Goal: Task Accomplishment & Management: Manage account settings

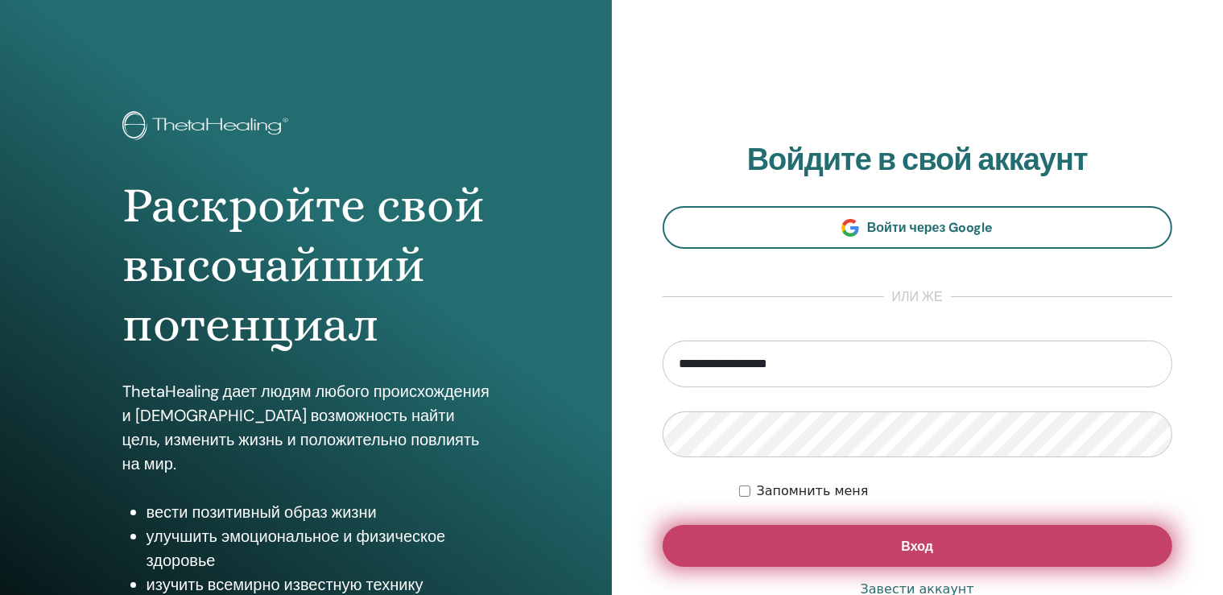
type input "**********"
click at [920, 533] on button "Вход" at bounding box center [918, 546] width 511 height 42
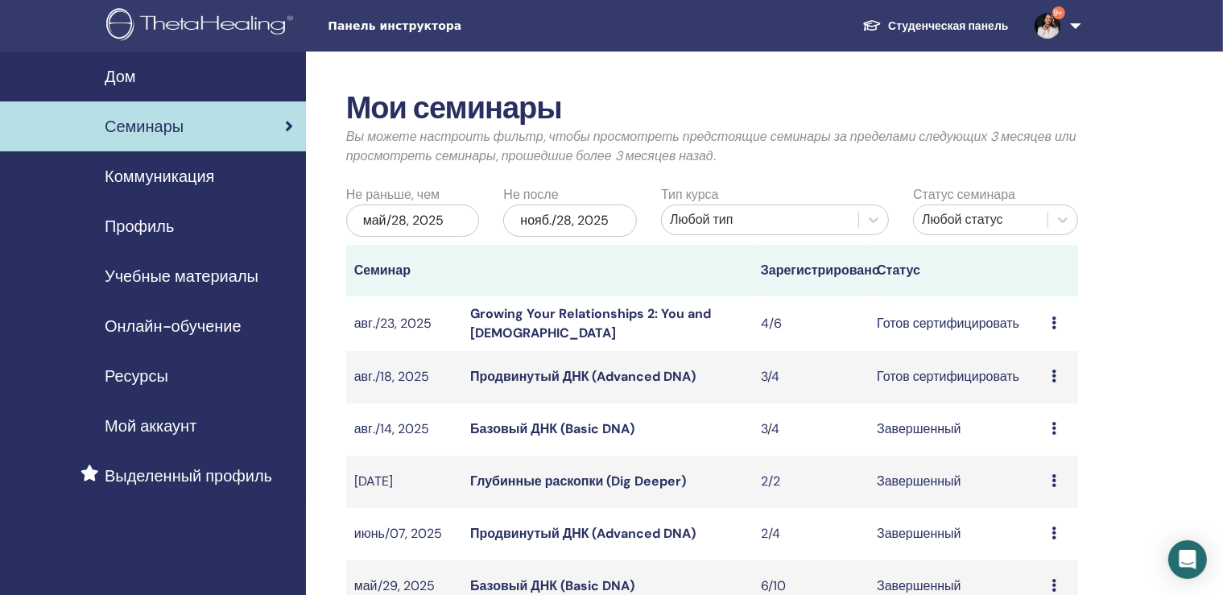
scroll to position [85, 0]
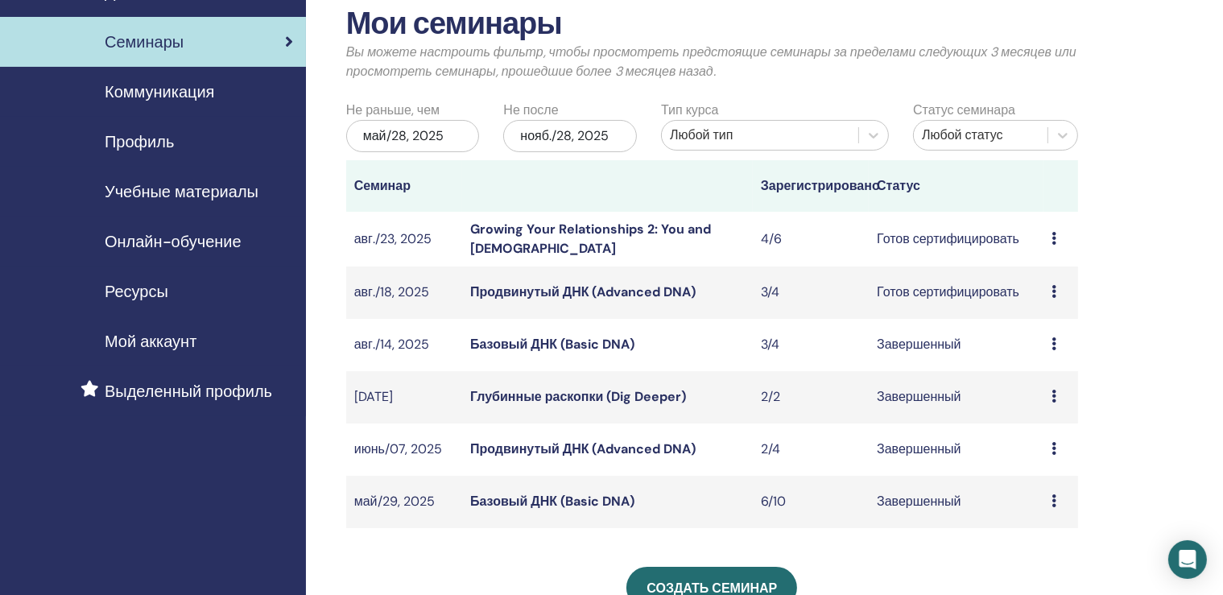
click at [1052, 288] on icon at bounding box center [1054, 291] width 5 height 13
click at [1145, 190] on div "Мои семинары Вы можете настроить фильтр, чтобы просмотреть предстоящие семинары…" at bounding box center [764, 467] width 917 height 1000
click at [544, 291] on link "Продвинутый ДНК (Advanced DNA)" at bounding box center [582, 291] width 225 height 17
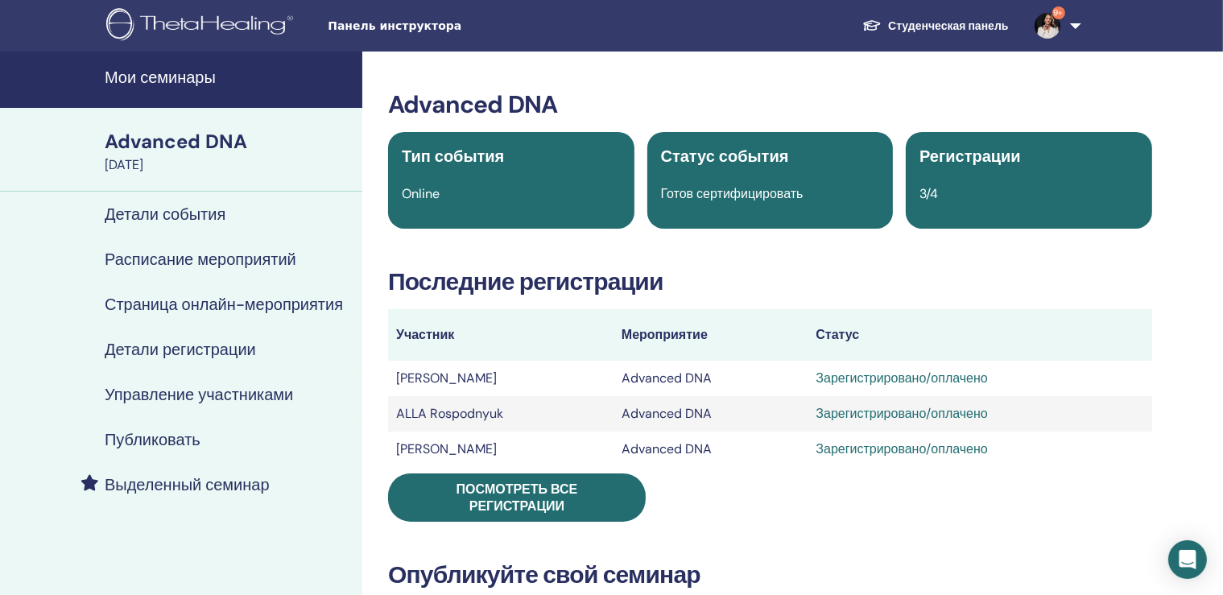
scroll to position [85, 0]
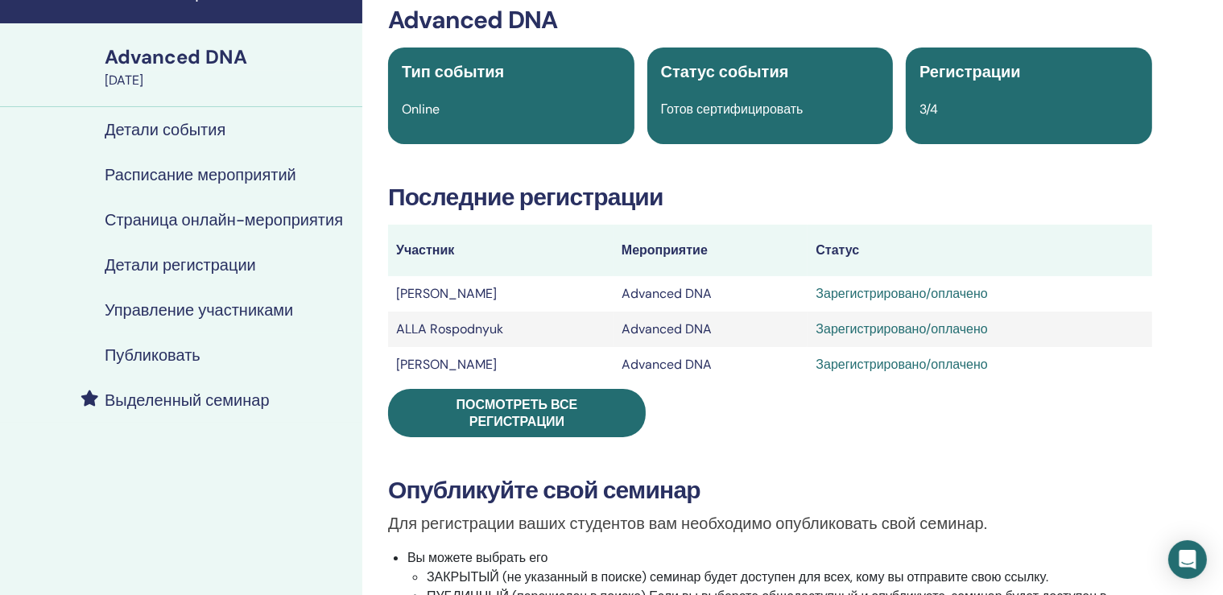
click at [247, 313] on h4 "Управление участниками" at bounding box center [199, 309] width 188 height 19
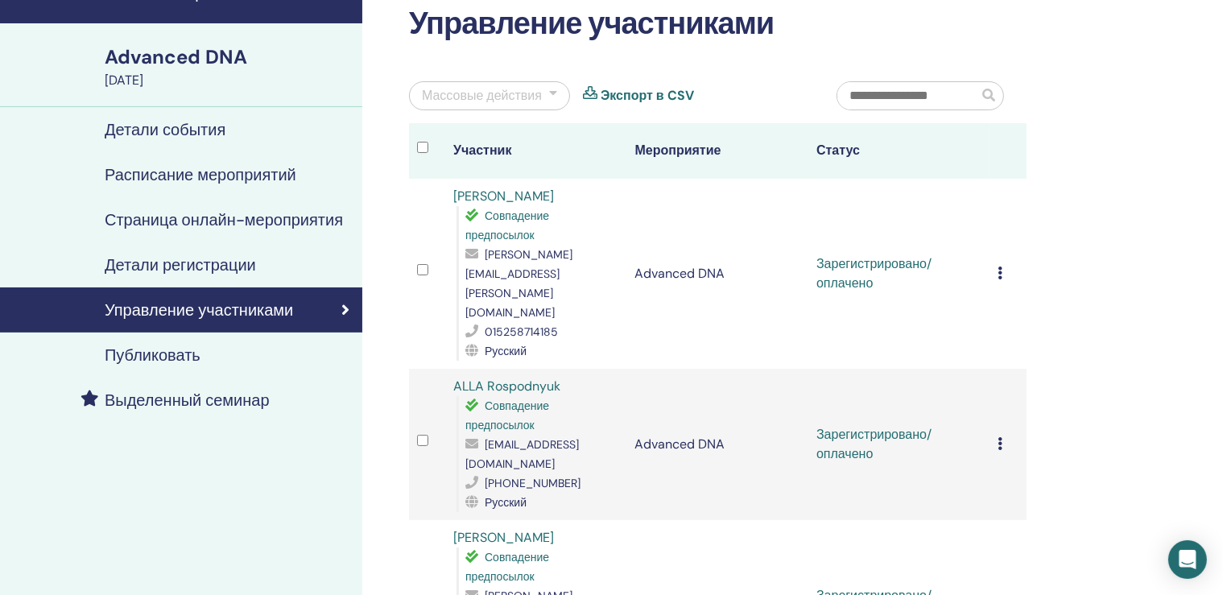
click at [1015, 594] on div "Отменить регистрацию Не выполнять автоматическую сертификацию Отметить как опла…" at bounding box center [1009, 605] width 20 height 19
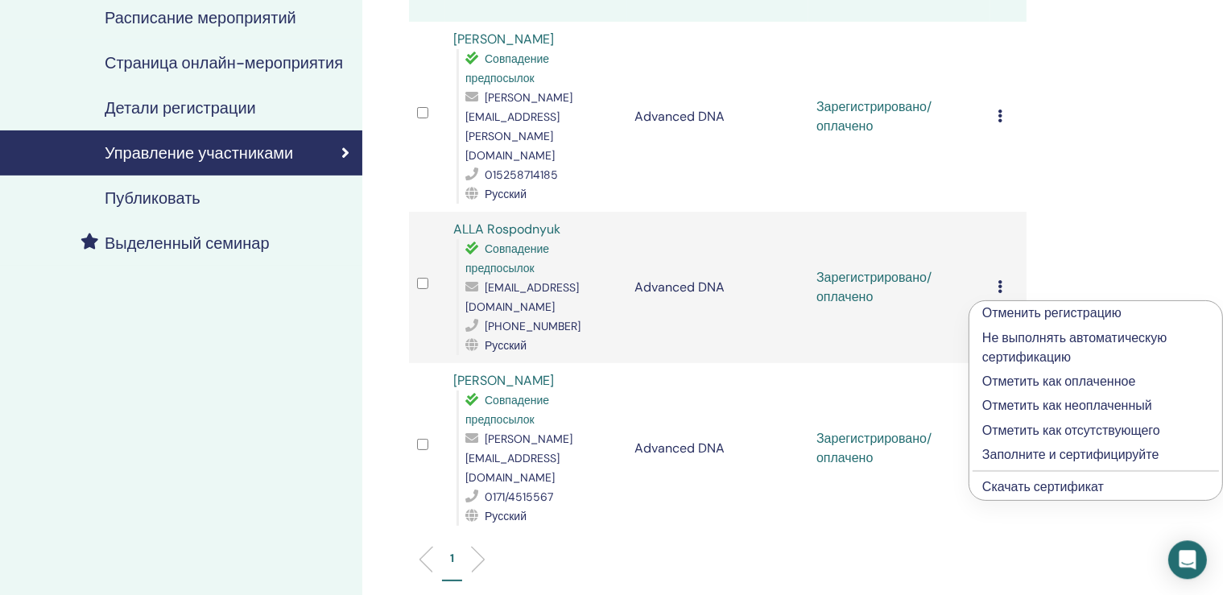
scroll to position [254, 0]
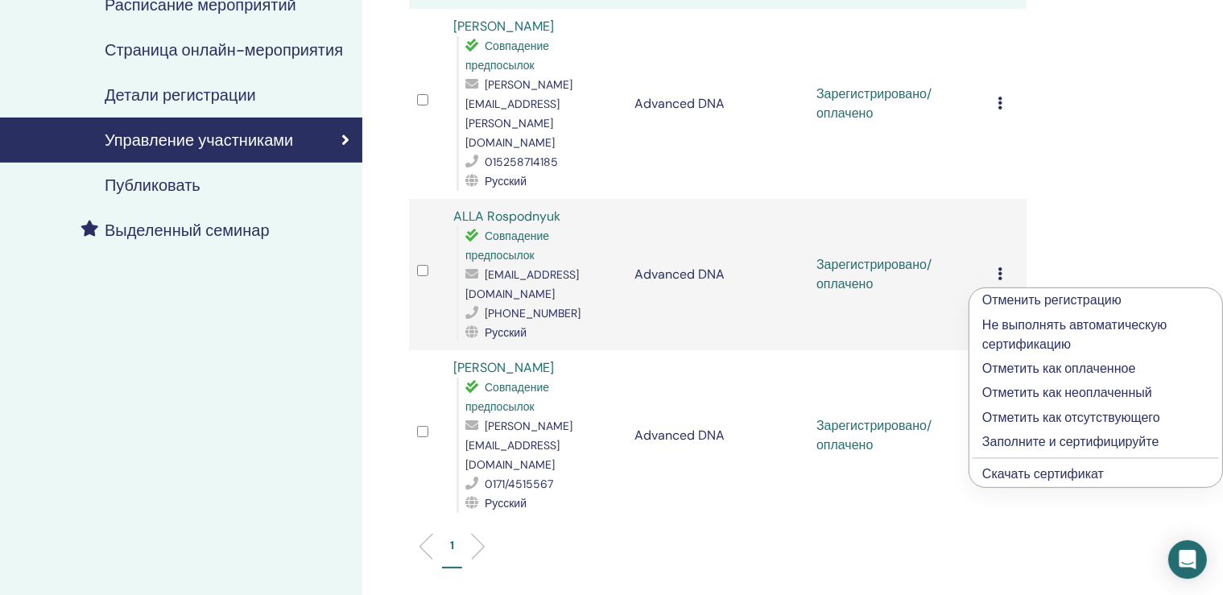
click at [1098, 366] on p "Отметить как оплаченное" at bounding box center [1096, 368] width 227 height 19
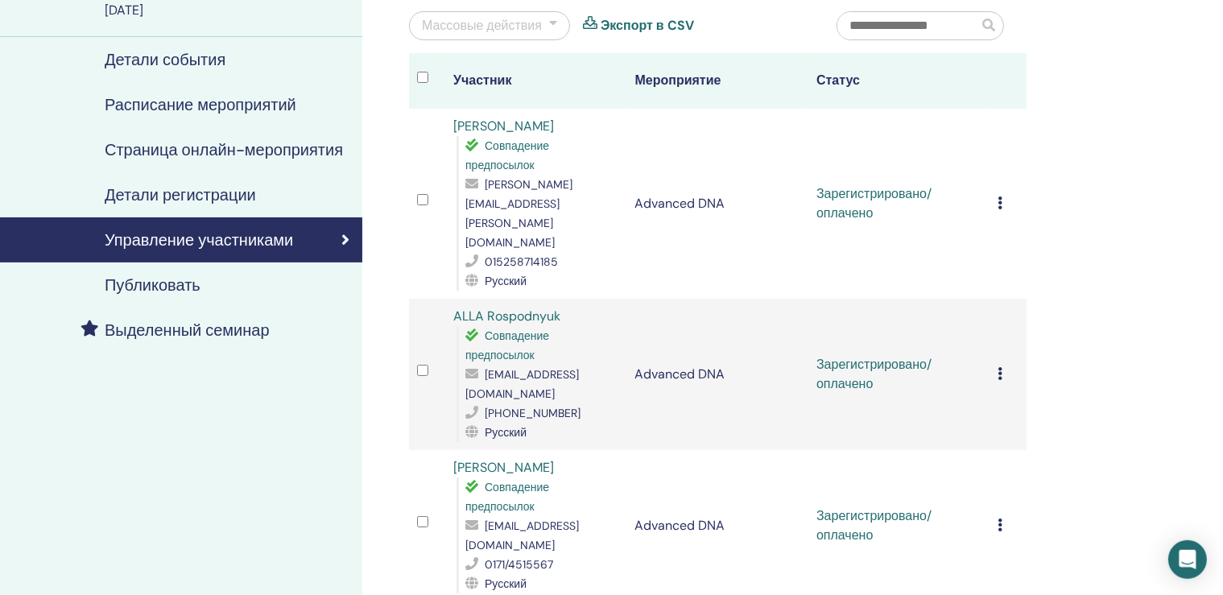
scroll to position [170, 0]
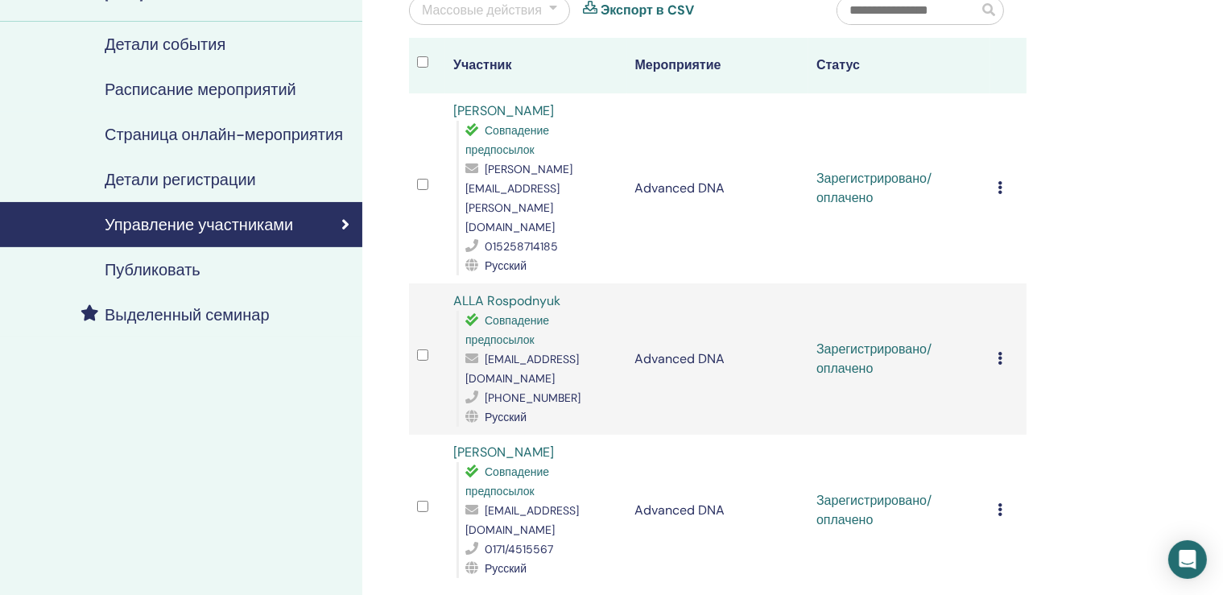
click at [1003, 352] on icon at bounding box center [1001, 358] width 5 height 13
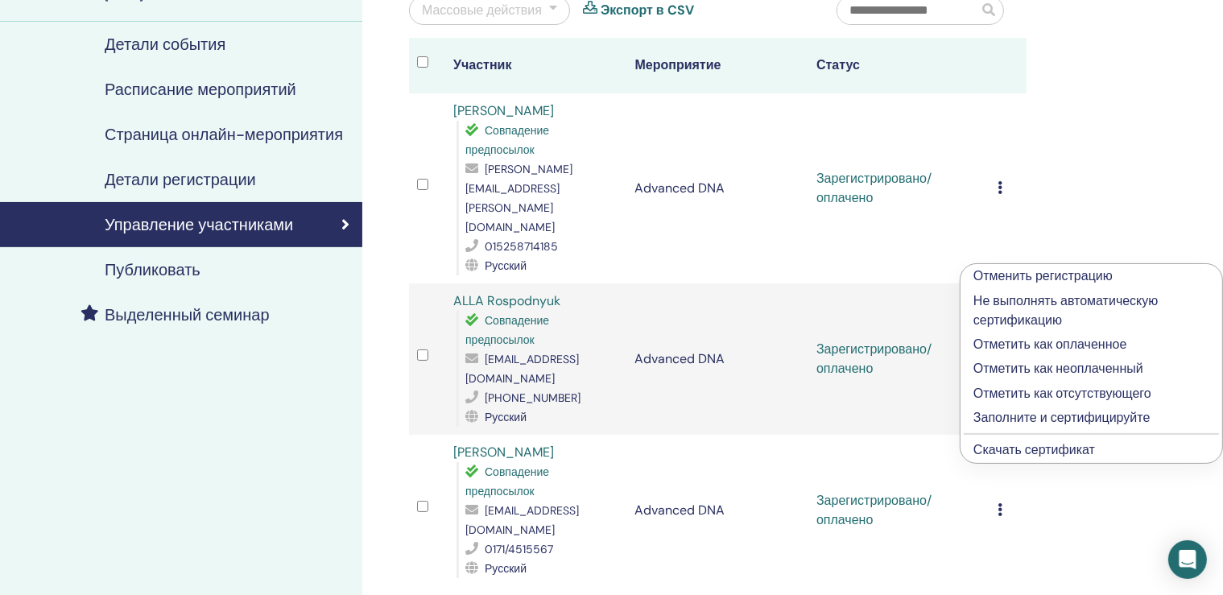
click at [1069, 344] on p "Отметить как оплаченное" at bounding box center [1092, 344] width 236 height 19
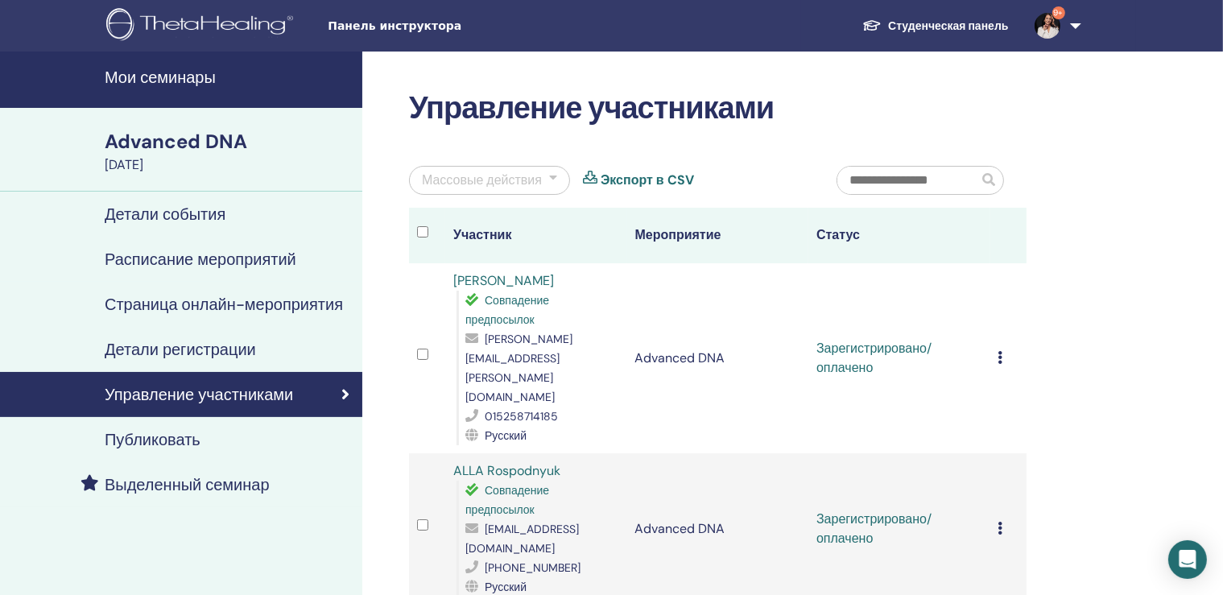
click at [1008, 349] on div "Отменить регистрацию Не выполнять автоматическую сертификацию Отметить как опла…" at bounding box center [1009, 358] width 20 height 19
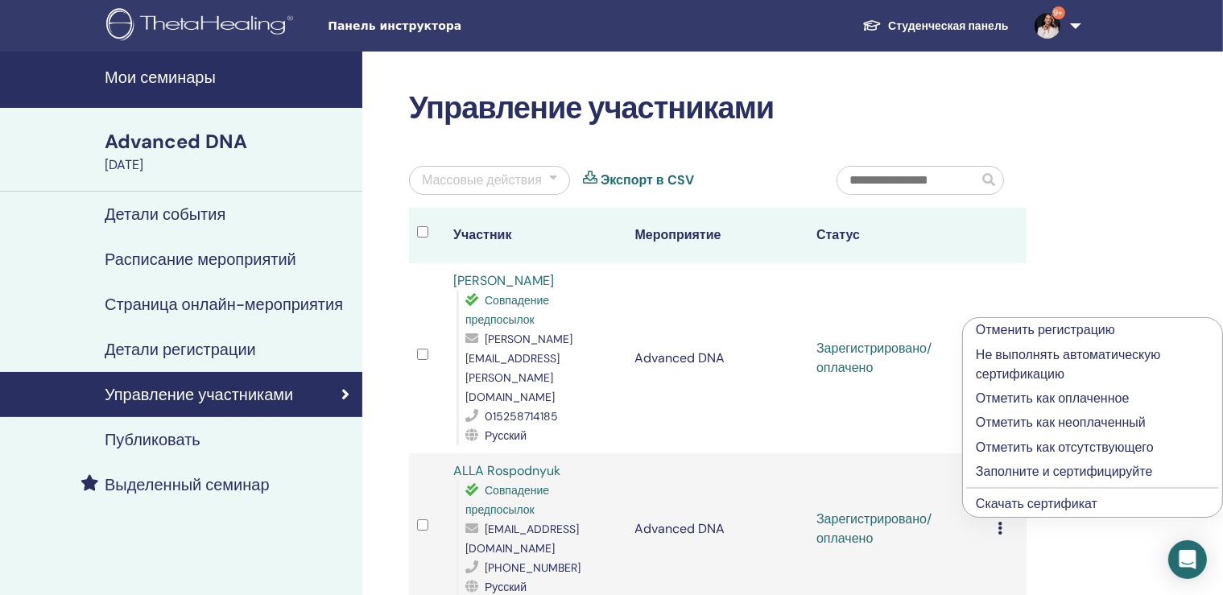
click at [1071, 398] on p "Отметить как оплаченное" at bounding box center [1093, 398] width 234 height 19
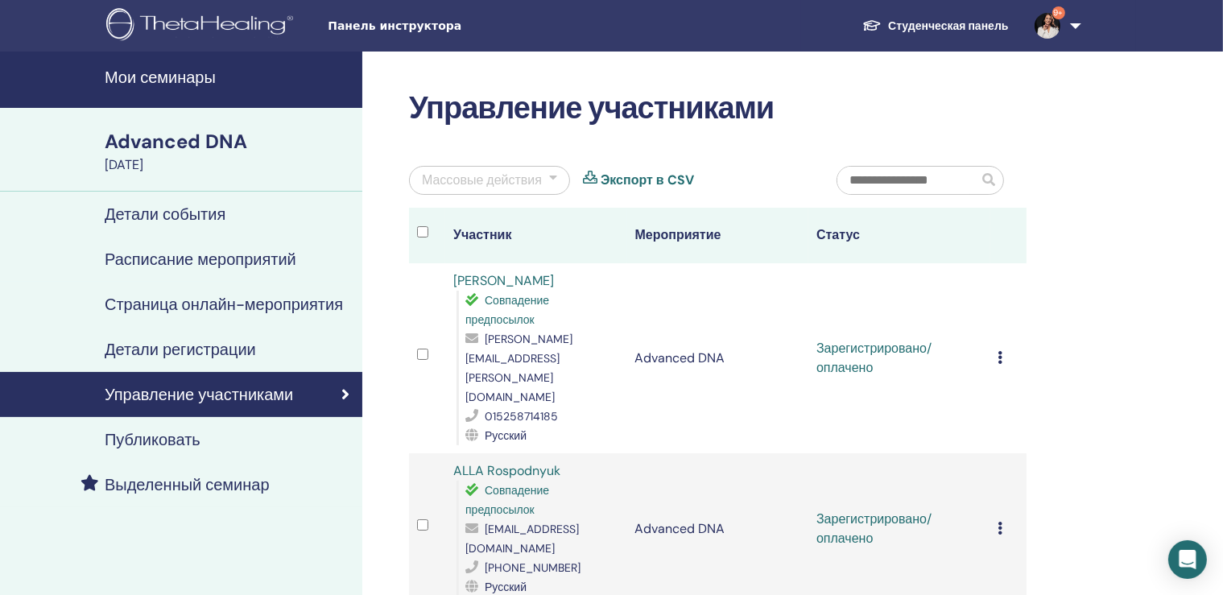
click at [213, 350] on h4 "Детали регистрации" at bounding box center [180, 349] width 151 height 19
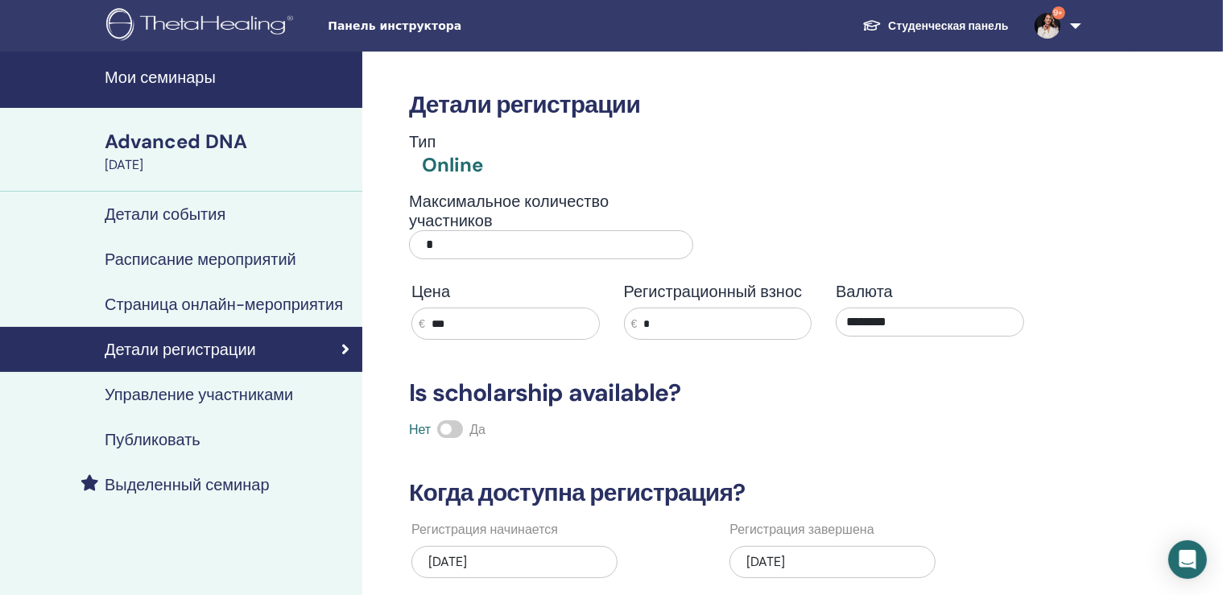
click at [174, 255] on h4 "Расписание мероприятий" at bounding box center [201, 259] width 192 height 19
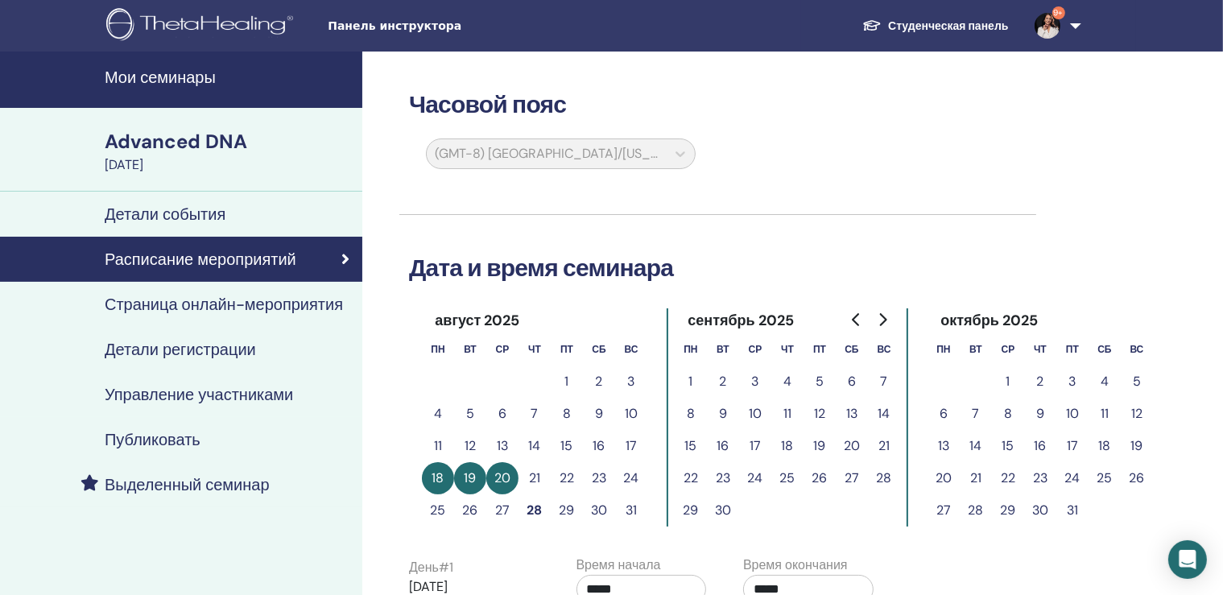
click at [1073, 19] on link "9+" at bounding box center [1055, 26] width 66 height 52
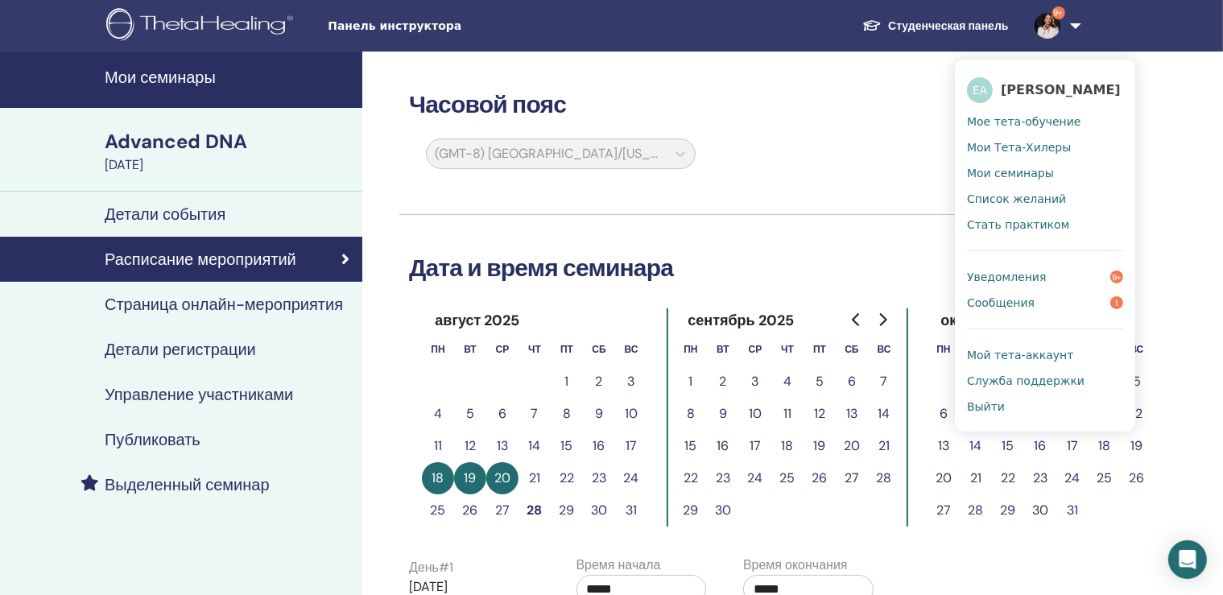
click at [986, 407] on span "Выйти" at bounding box center [986, 406] width 38 height 14
